Goal: Entertainment & Leisure: Browse casually

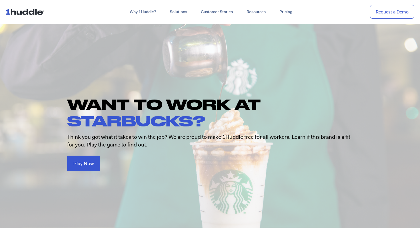
click at [15, 228] on div at bounding box center [210, 134] width 420 height 222
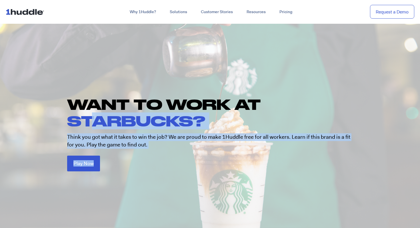
drag, startPoint x: 94, startPoint y: 118, endPoint x: 70, endPoint y: 171, distance: 58.1
click at [71, 171] on div "WANT TO WORK AT STARBUCKS? Think you got what it takes to win the job? We are p…" at bounding box center [209, 133] width 297 height 75
click at [70, 171] on div "Play Now" at bounding box center [111, 164] width 88 height 16
click at [73, 162] on span "Play Now" at bounding box center [83, 162] width 20 height 5
